Goal: Task Accomplishment & Management: Use online tool/utility

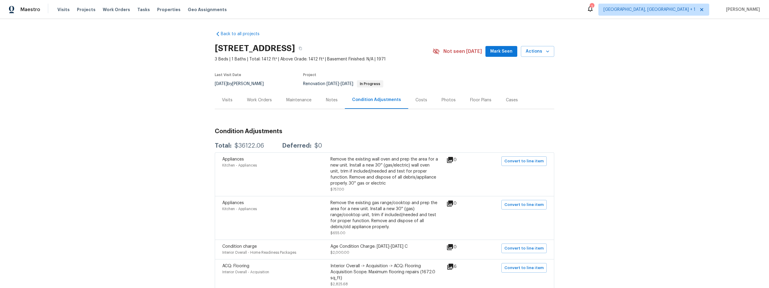
click at [259, 99] on div "Work Orders" at bounding box center [259, 100] width 25 height 6
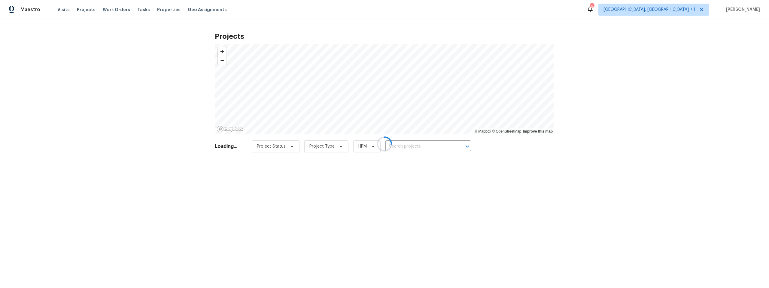
click at [61, 9] on div at bounding box center [384, 144] width 769 height 288
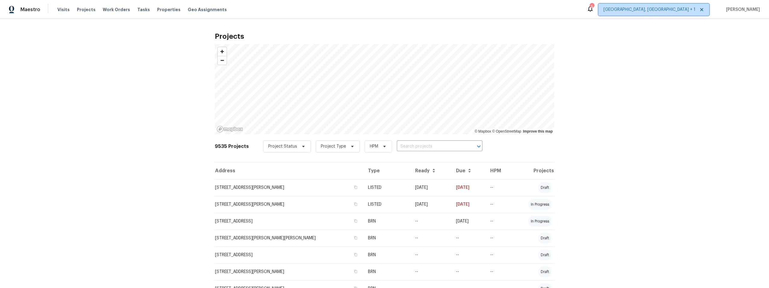
click at [684, 11] on span "[GEOGRAPHIC_DATA], [GEOGRAPHIC_DATA] + 1" at bounding box center [649, 10] width 92 height 6
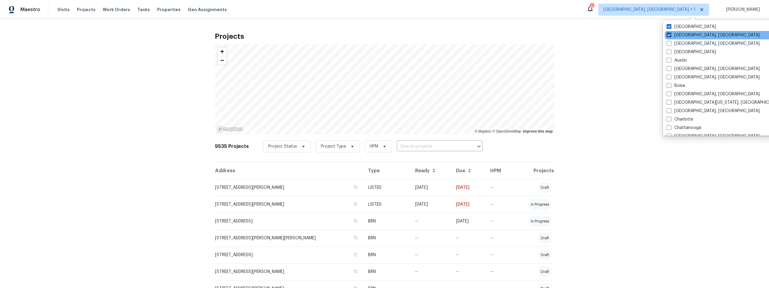
click at [670, 34] on span at bounding box center [668, 34] width 5 height 5
click at [670, 34] on input "Albuquerque, NM" at bounding box center [668, 34] width 4 height 4
checkbox input "false"
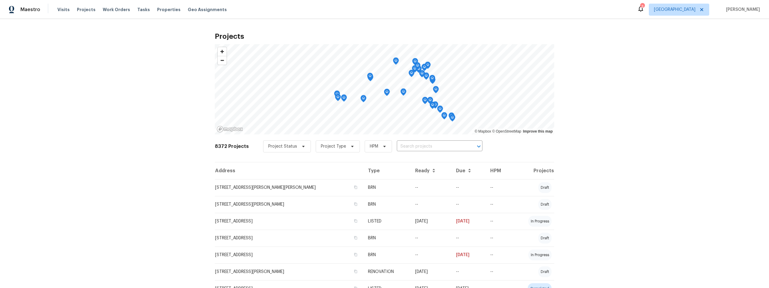
click at [64, 9] on span "Visits" at bounding box center [63, 10] width 12 height 6
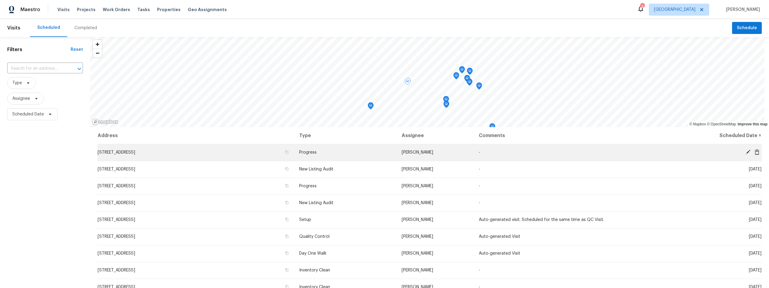
click at [754, 152] on icon at bounding box center [756, 151] width 5 height 5
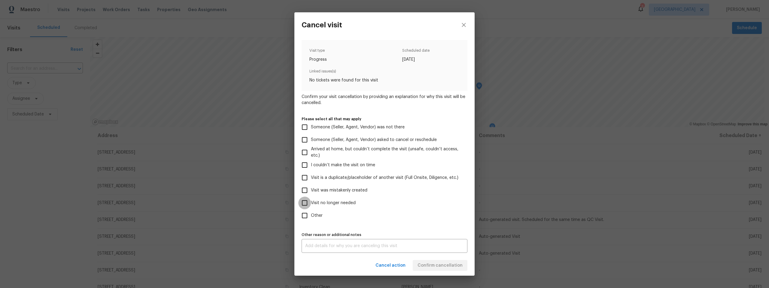
click at [306, 202] on input "Visit no longer needed" at bounding box center [304, 202] width 13 height 13
checkbox input "true"
click at [435, 246] on textarea at bounding box center [384, 245] width 159 height 4
type textarea "q"
click at [450, 263] on div "Cancel action Confirm cancellation" at bounding box center [384, 265] width 180 height 21
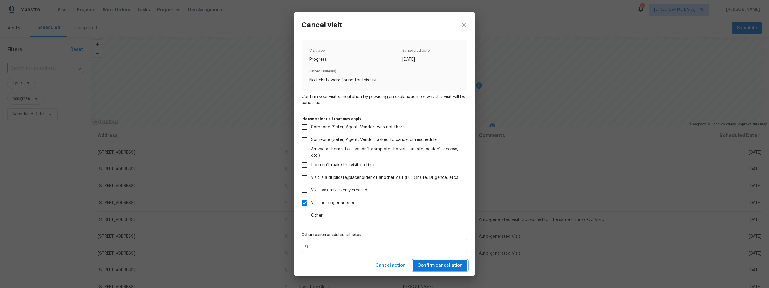
click at [447, 264] on span "Confirm cancellation" at bounding box center [439, 266] width 45 height 8
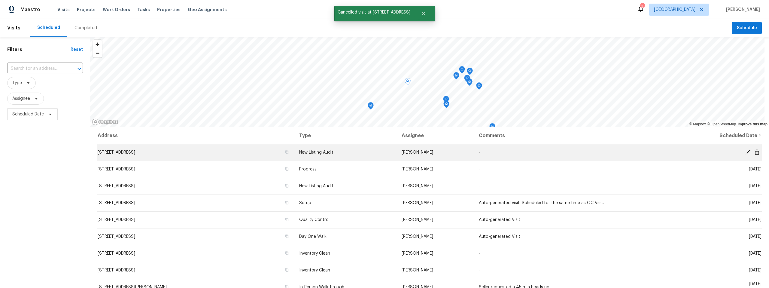
click at [745, 151] on icon at bounding box center [747, 151] width 5 height 5
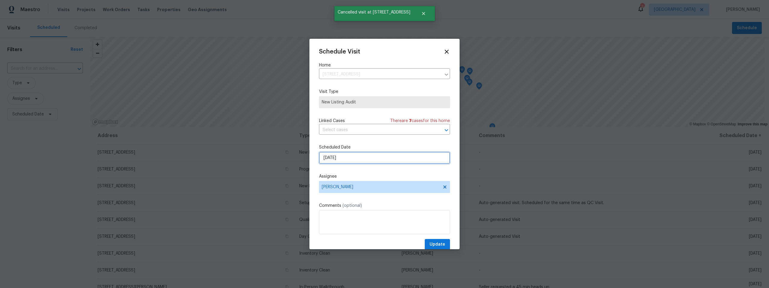
click at [349, 157] on input "[DATE]" at bounding box center [384, 158] width 131 height 12
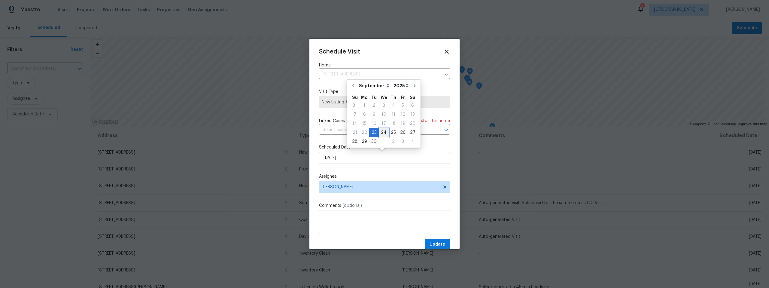
click at [383, 133] on div "24" at bounding box center [384, 132] width 10 height 8
type input "9/24/2025"
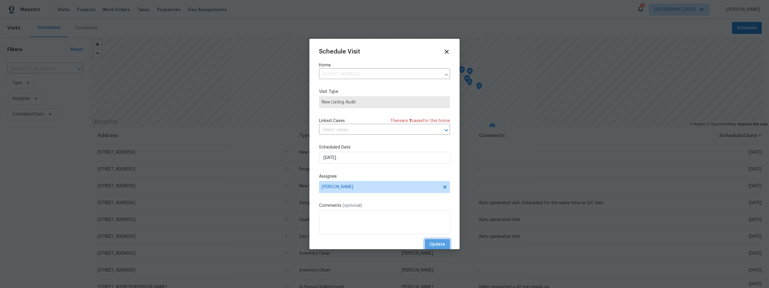
click at [435, 244] on span "Update" at bounding box center [437, 244] width 16 height 8
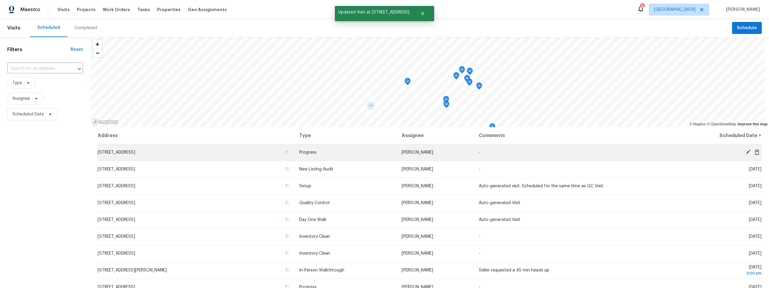
click at [754, 151] on icon at bounding box center [756, 151] width 5 height 5
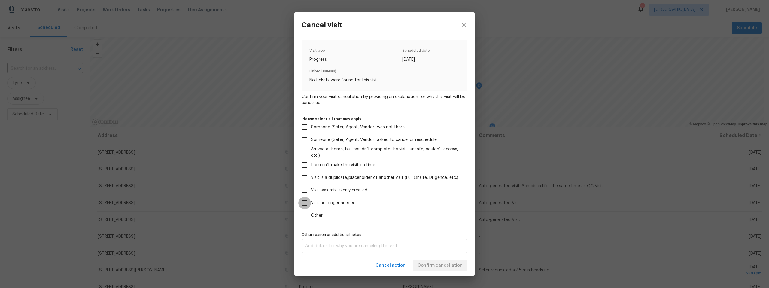
click at [303, 202] on input "Visit no longer needed" at bounding box center [304, 202] width 13 height 13
checkbox input "true"
click at [340, 241] on div "x Other reason or additional notes" at bounding box center [384, 246] width 166 height 14
type textarea "q"
click at [459, 267] on div "Cancel action Confirm cancellation" at bounding box center [384, 265] width 180 height 21
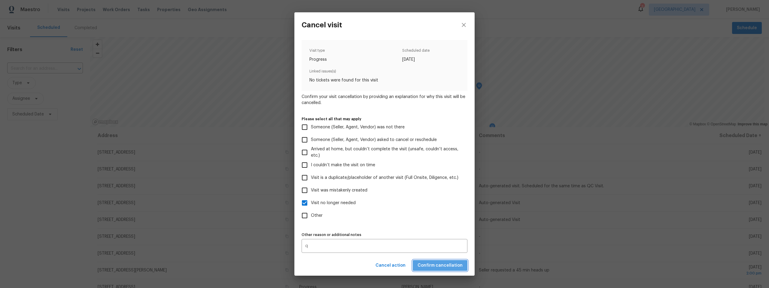
click at [459, 265] on span "Confirm cancellation" at bounding box center [439, 266] width 45 height 8
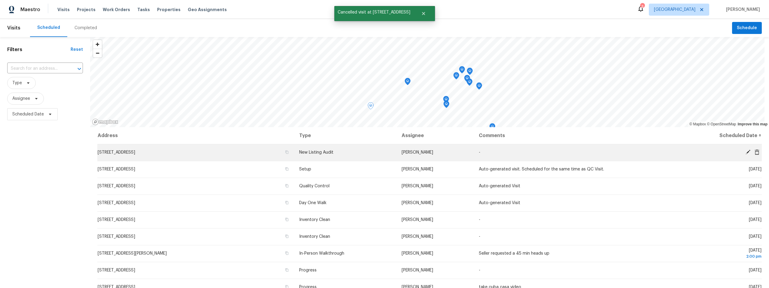
click at [745, 152] on icon at bounding box center [747, 152] width 5 height 5
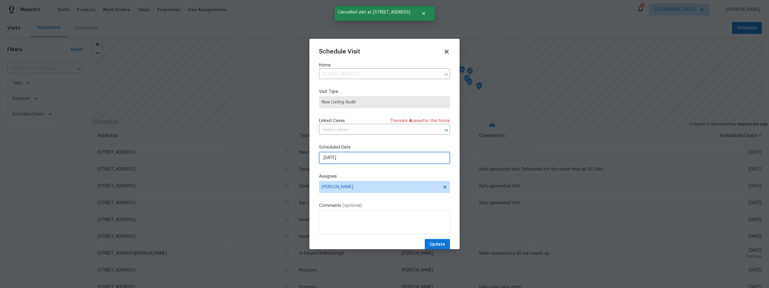
click at [381, 156] on input "[DATE]" at bounding box center [384, 158] width 131 height 12
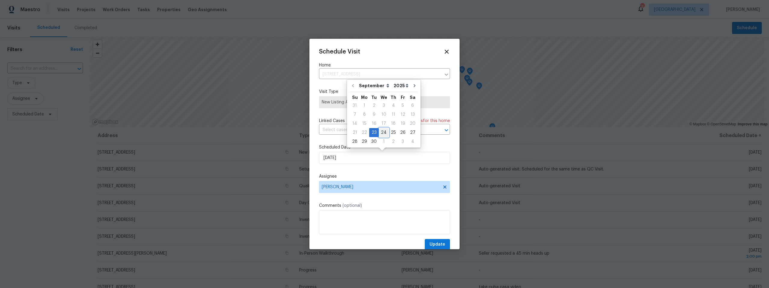
click at [381, 132] on div "24" at bounding box center [384, 132] width 10 height 8
type input "9/24/2025"
click at [437, 241] on span "Update" at bounding box center [437, 244] width 16 height 8
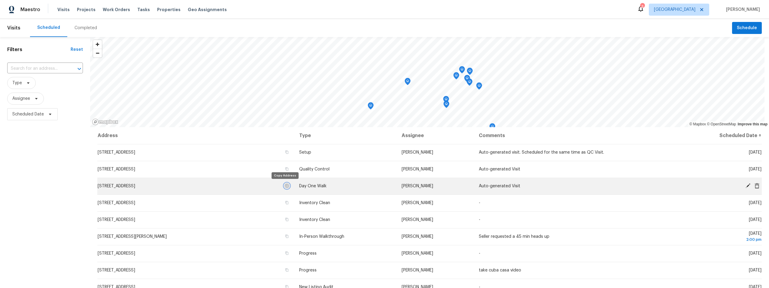
click at [285, 186] on icon "button" at bounding box center [287, 186] width 4 height 4
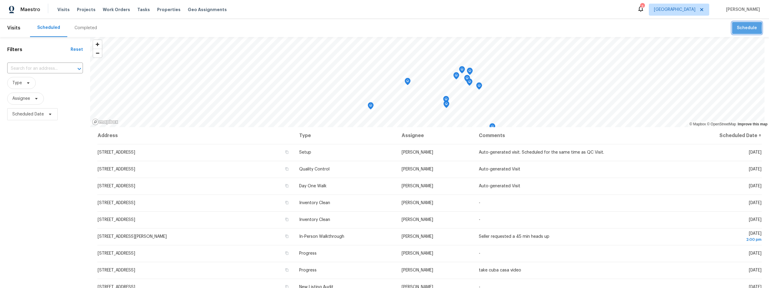
click at [732, 28] on button "Schedule" at bounding box center [747, 28] width 30 height 12
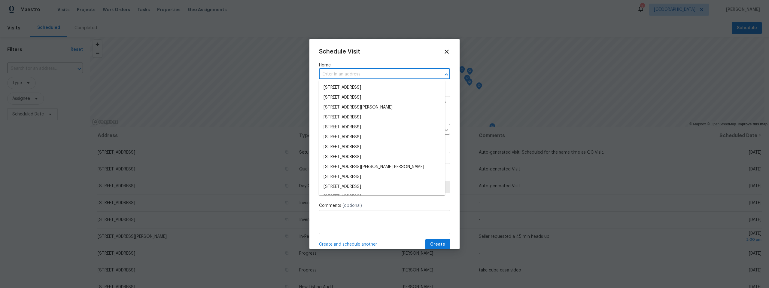
click at [377, 71] on input "text" at bounding box center [376, 74] width 114 height 9
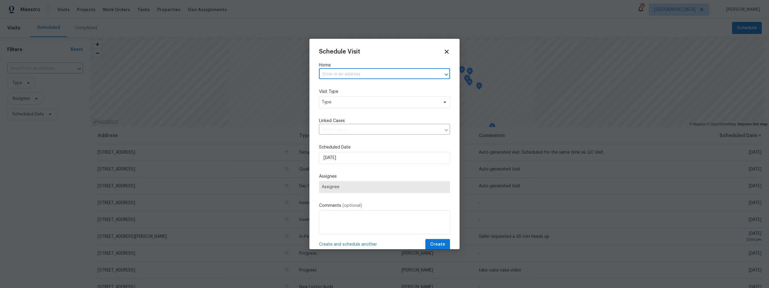
paste input "14167 S Avenida Zumba, Sahuarita, AZ 85629"
type input "14167 S Avenida Zumba, Sahuarita, AZ 85629"
click at [373, 89] on li "14167 S Avenida Zumba, Sahuarita, AZ 85629" at bounding box center [382, 88] width 126 height 10
click at [369, 101] on span "Type" at bounding box center [380, 102] width 117 height 6
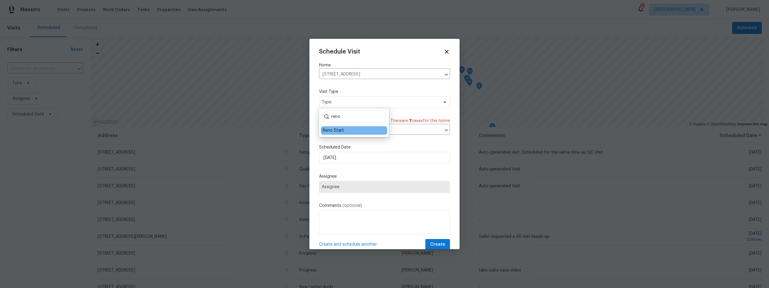
type input "reno"
click at [356, 126] on div "Reno Start" at bounding box center [354, 130] width 66 height 8
click at [334, 129] on div "Reno Start" at bounding box center [332, 130] width 21 height 6
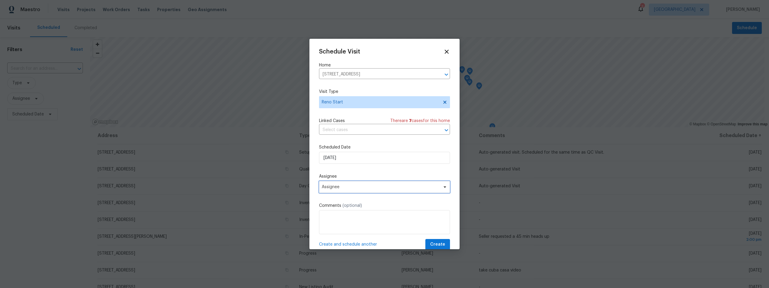
click at [353, 182] on span "Assignee" at bounding box center [384, 187] width 131 height 12
type input "john"
click at [349, 228] on div "[PERSON_NAME]" at bounding box center [354, 228] width 66 height 8
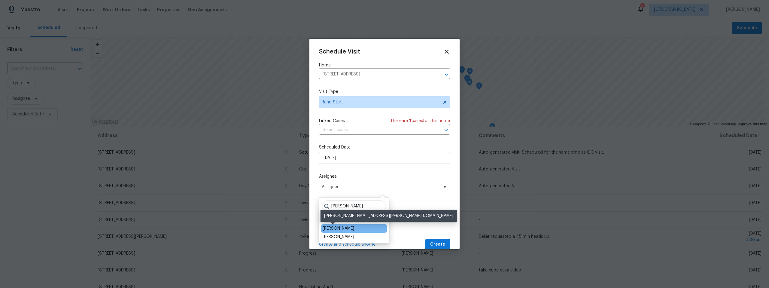
click at [332, 227] on div "[PERSON_NAME]" at bounding box center [338, 228] width 32 height 6
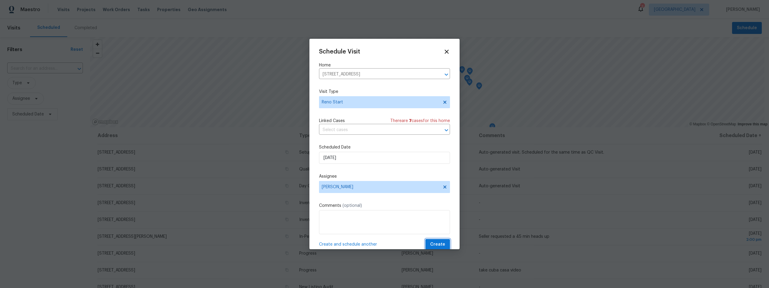
click at [435, 243] on span "Create" at bounding box center [437, 244] width 15 height 8
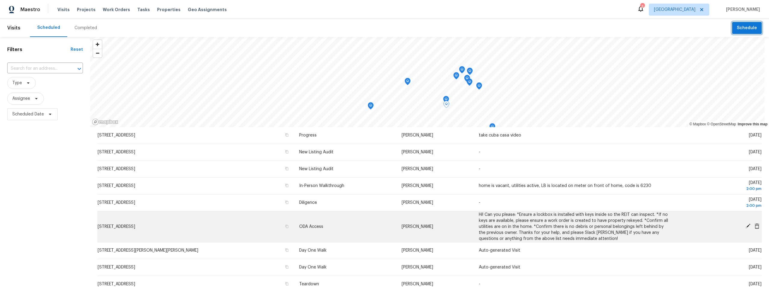
scroll to position [153, 0]
click at [285, 224] on icon "button" at bounding box center [287, 224] width 4 height 4
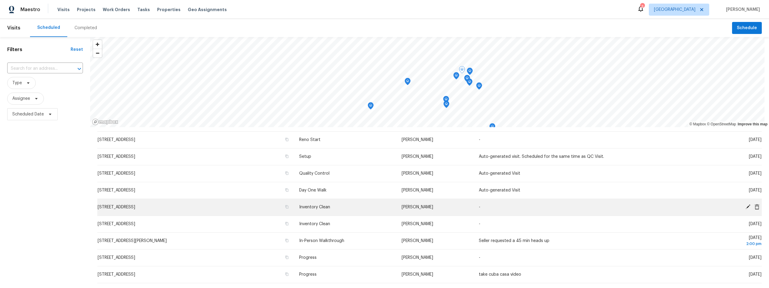
scroll to position [0, 0]
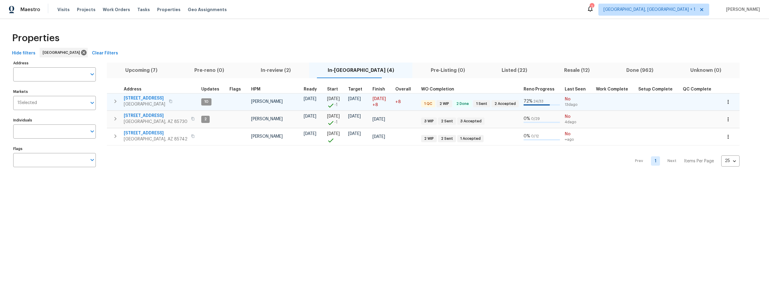
click at [146, 98] on span "1917 W Saxony Rd" at bounding box center [144, 98] width 41 height 6
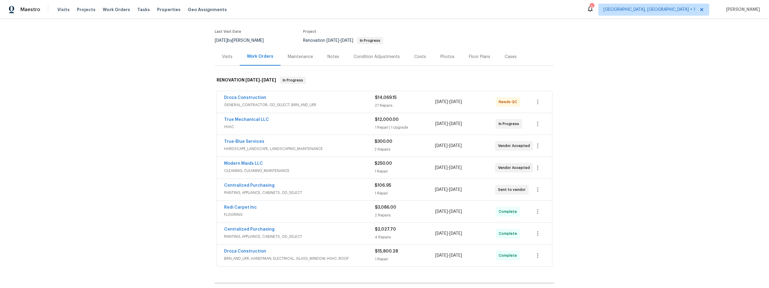
scroll to position [44, 0]
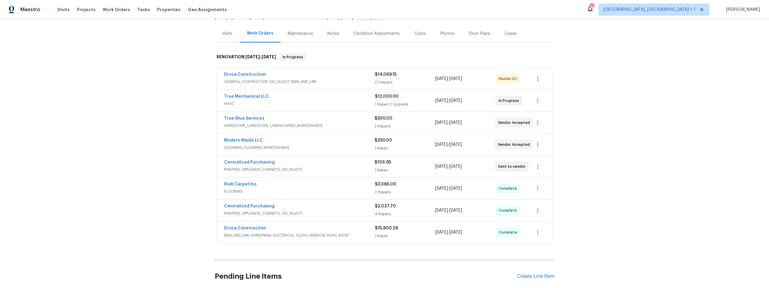
scroll to position [72, 0]
